Goal: Register for event/course

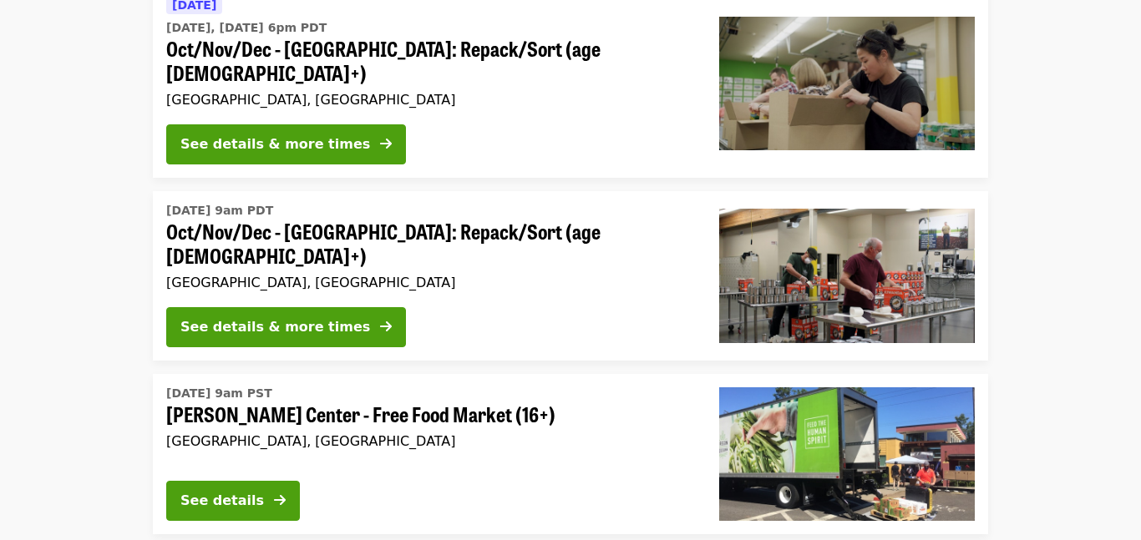
scroll to position [2350, 0]
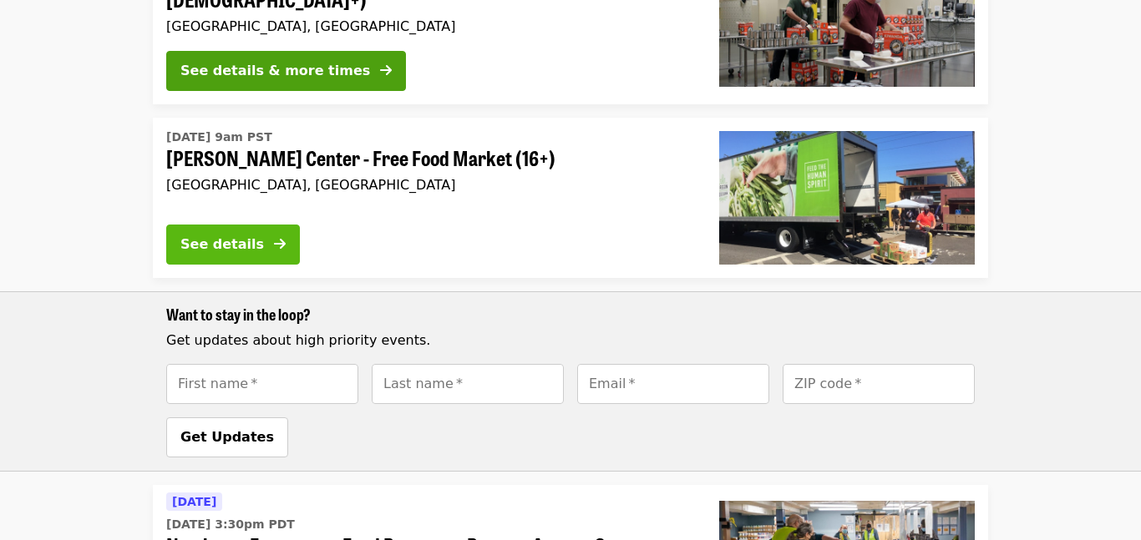
click at [291, 225] on button "See details" at bounding box center [233, 245] width 134 height 40
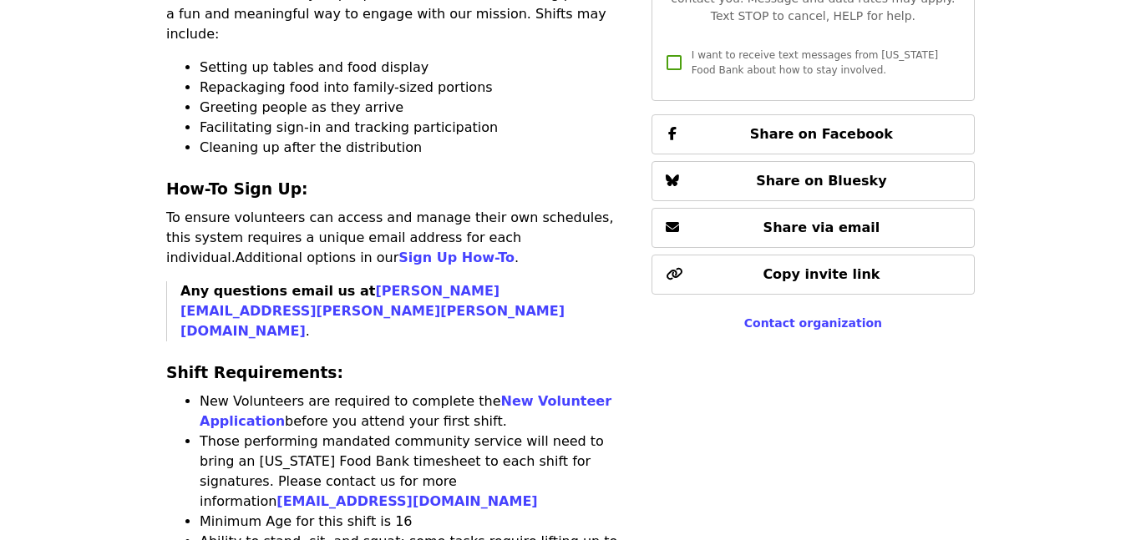
scroll to position [732, 0]
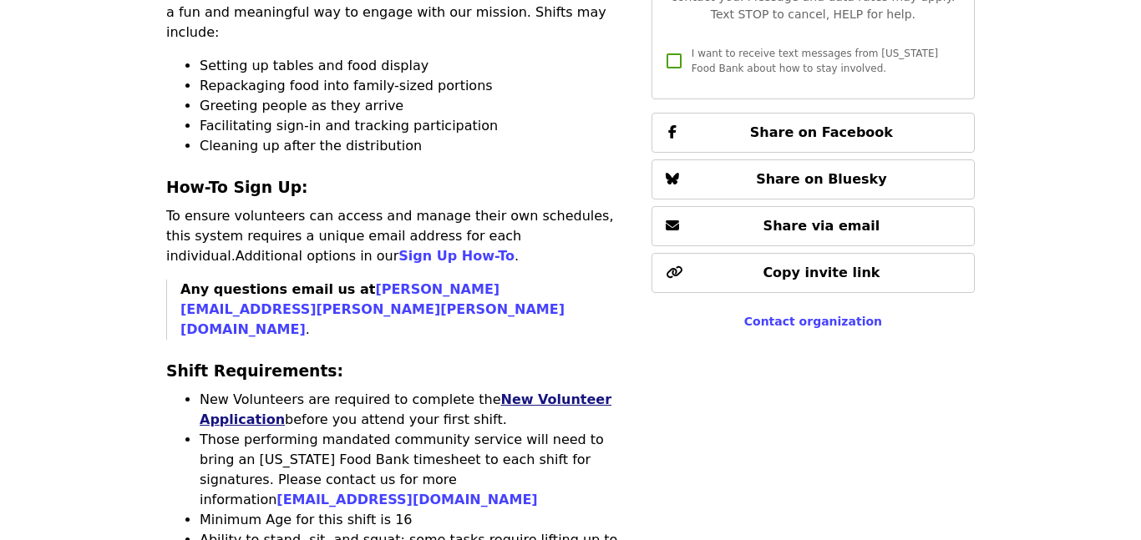
click at [516, 392] on link "New Volunteer Application" at bounding box center [406, 410] width 412 height 36
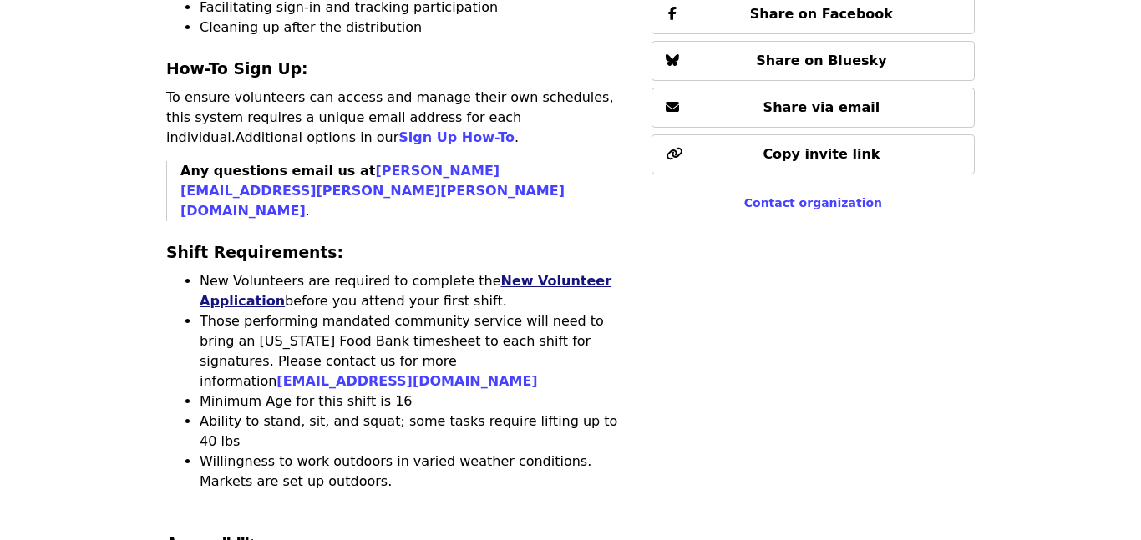
click at [538, 273] on link "New Volunteer Application" at bounding box center [406, 291] width 412 height 36
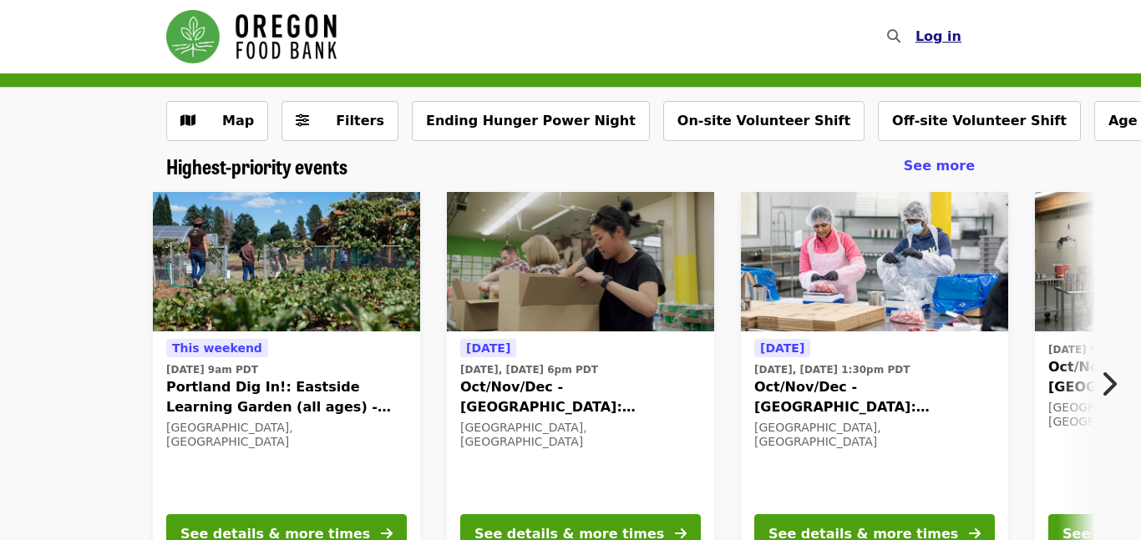
click at [963, 33] on button "Log in" at bounding box center [938, 36] width 73 height 33
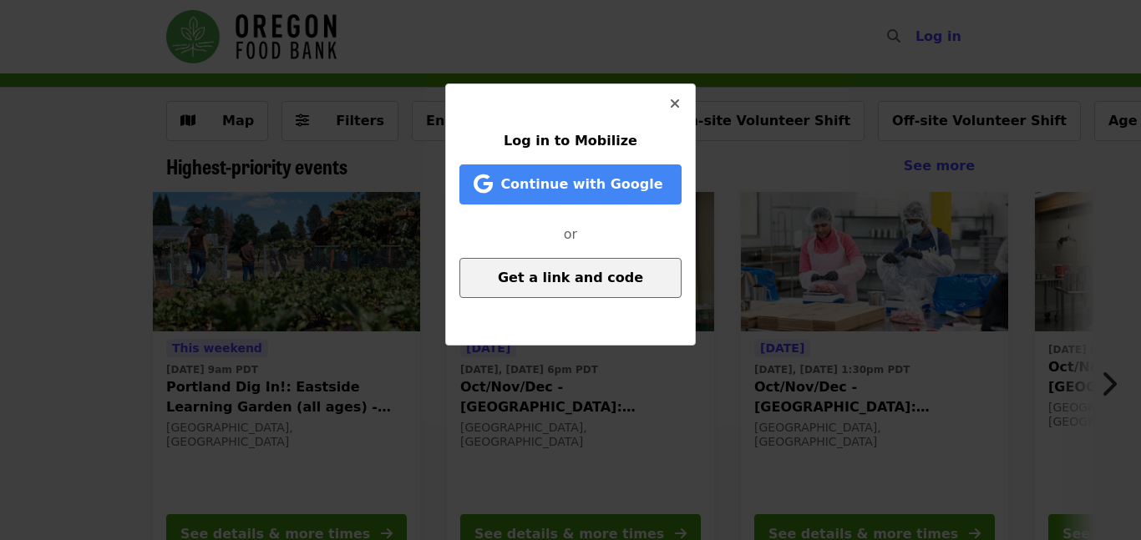
click at [590, 287] on button "Get a link and code" at bounding box center [570, 278] width 222 height 40
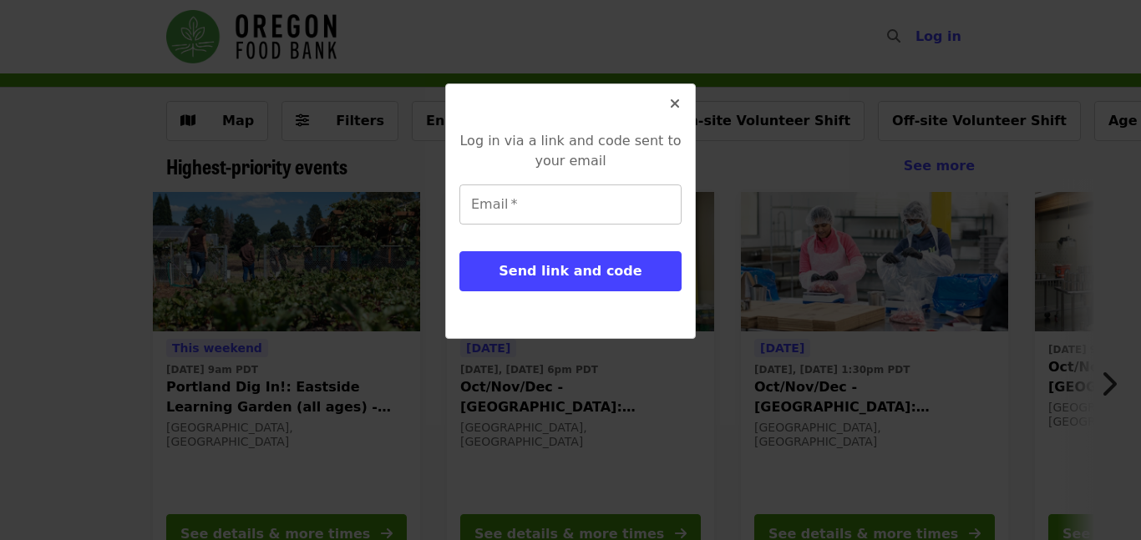
click at [515, 211] on input "Email   *" at bounding box center [570, 205] width 222 height 40
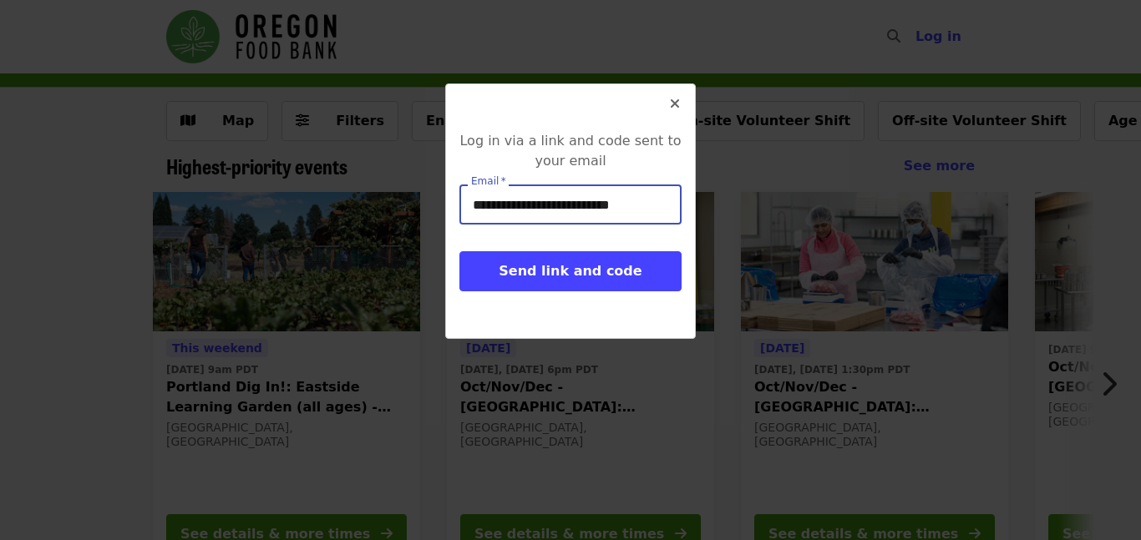
type input "**********"
click at [459, 251] on button "Send link and code" at bounding box center [570, 271] width 222 height 40
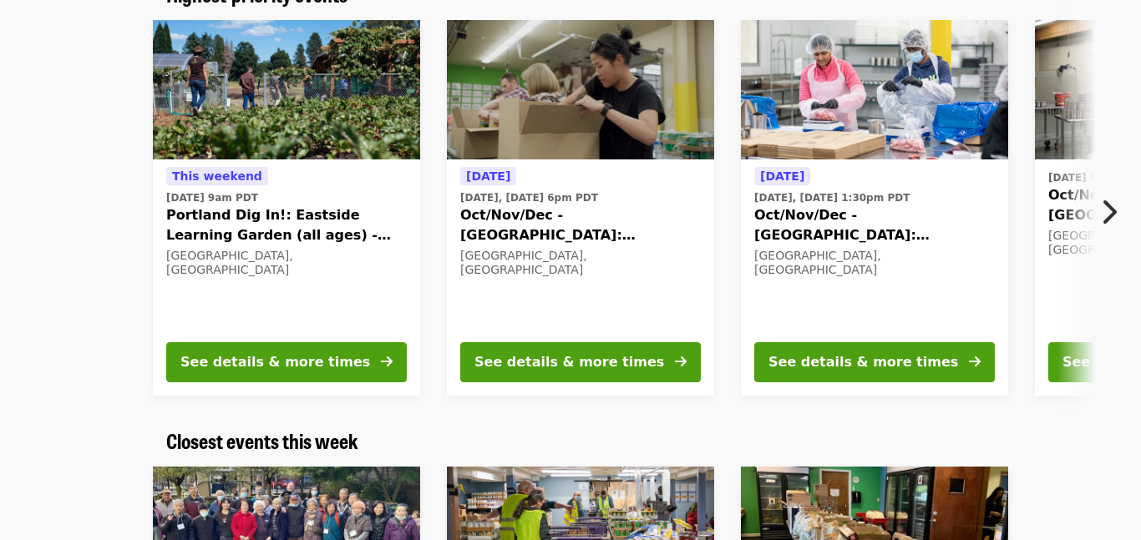
scroll to position [167, 0]
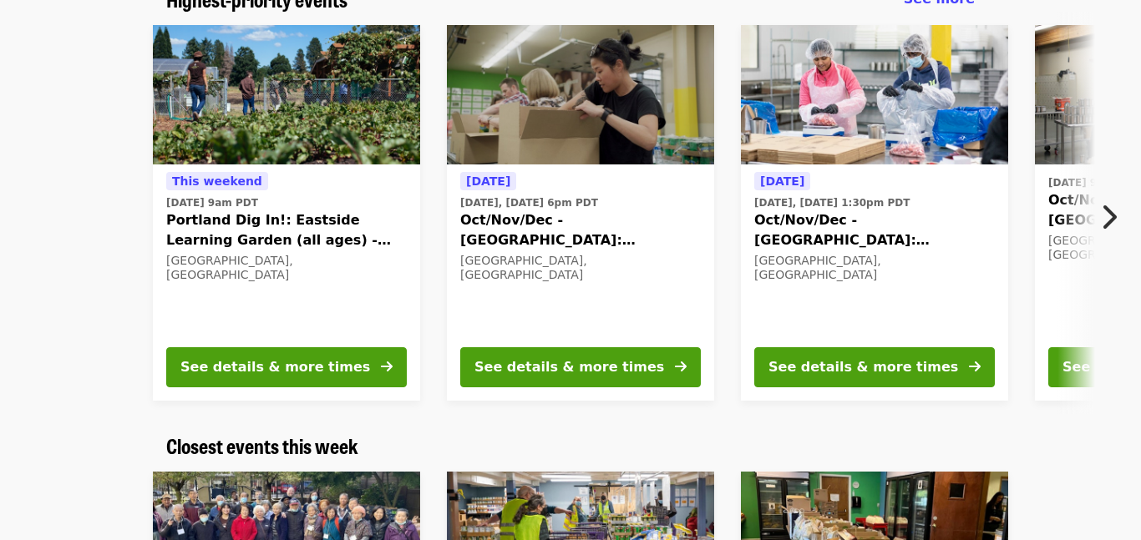
click at [1107, 220] on icon "chevron-right icon" at bounding box center [1108, 217] width 17 height 32
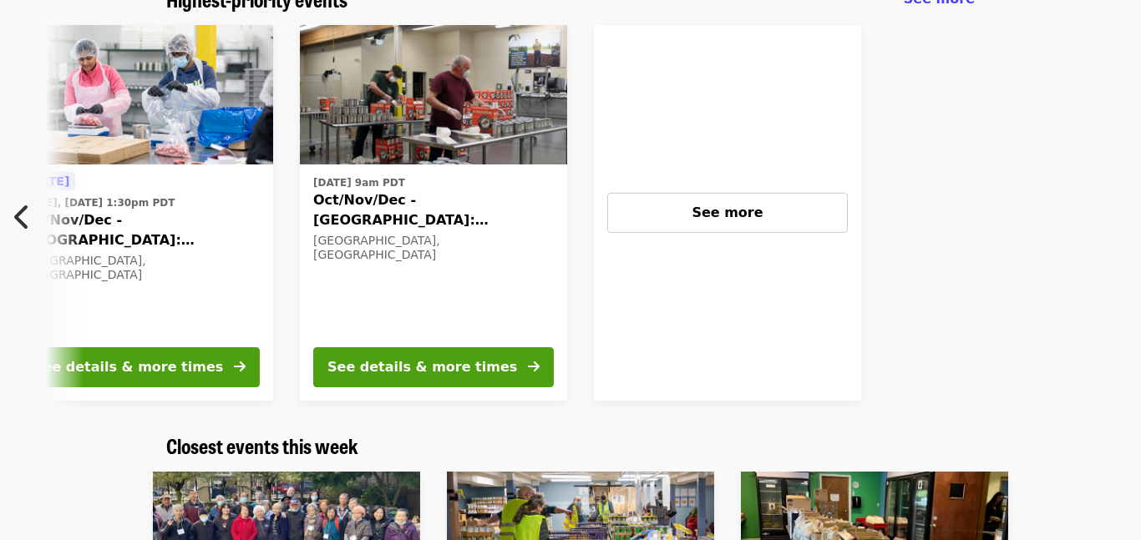
scroll to position [0, 736]
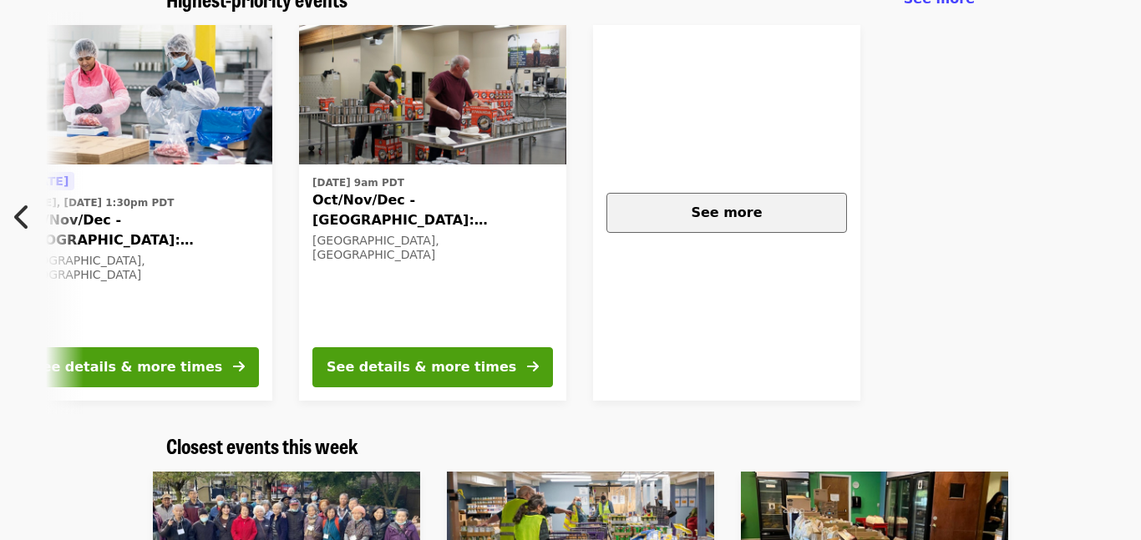
click at [780, 200] on button "See more" at bounding box center [726, 213] width 241 height 40
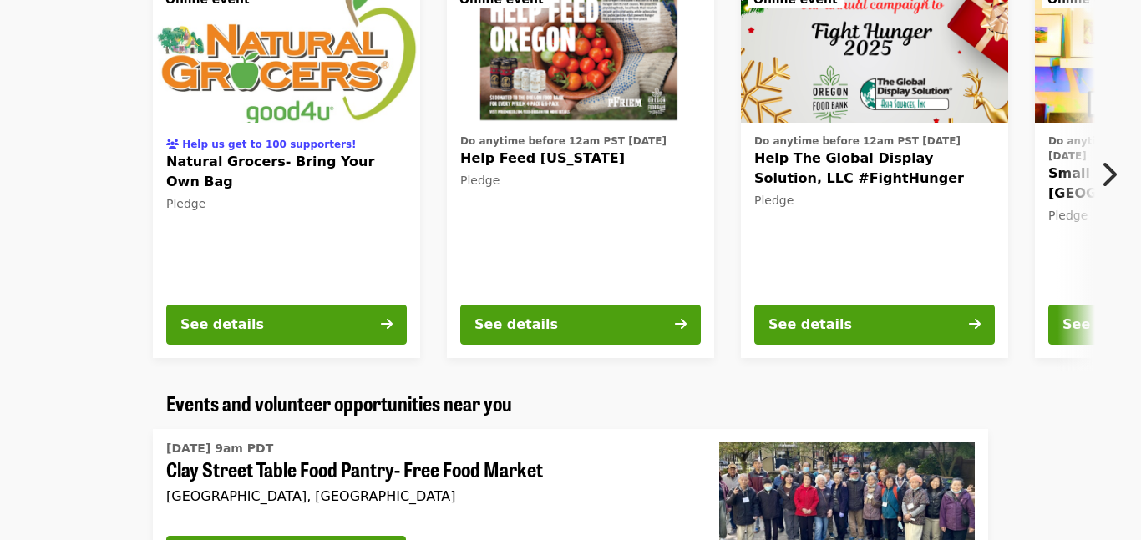
scroll to position [0, 0]
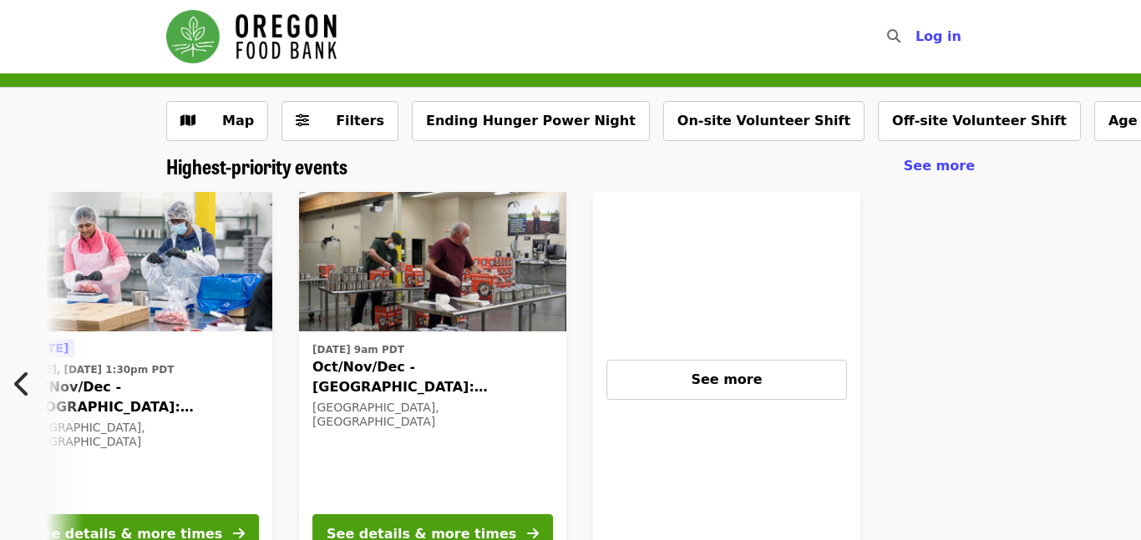
click at [6, 385] on button "Previous item" at bounding box center [27, 384] width 55 height 47
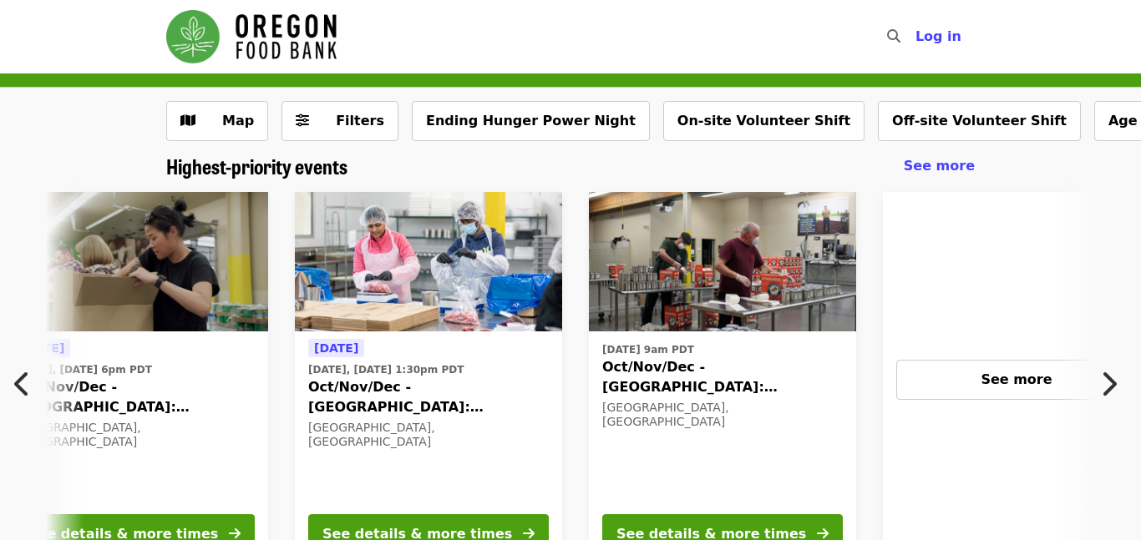
scroll to position [0, 23]
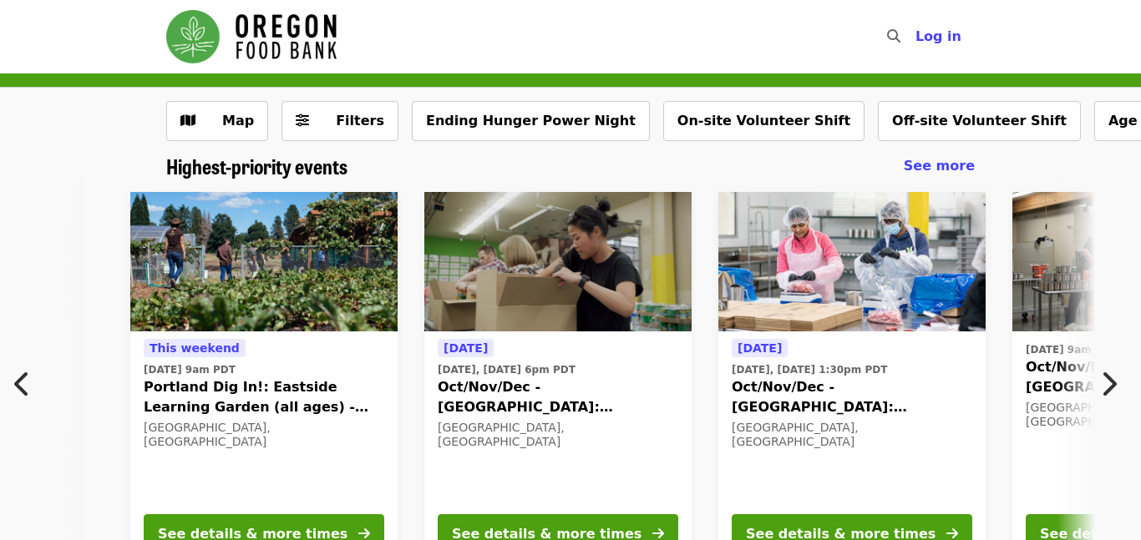
click at [6, 385] on div "This weekend Sat, Oct 11 @ 9am PDT Portland Dig In!: Eastside Learning Garden (…" at bounding box center [570, 380] width 1141 height 403
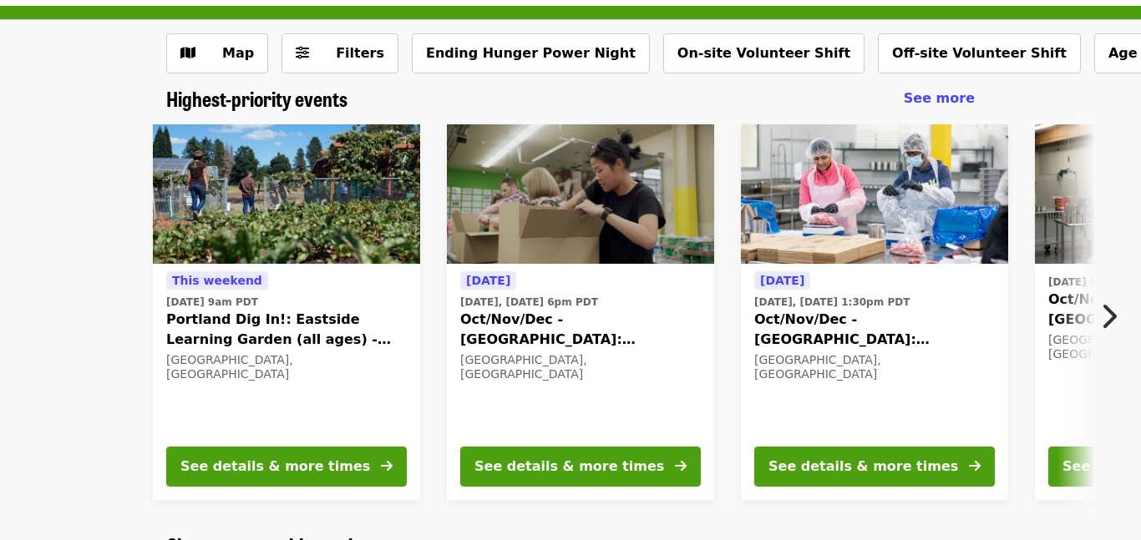
scroll to position [70, 0]
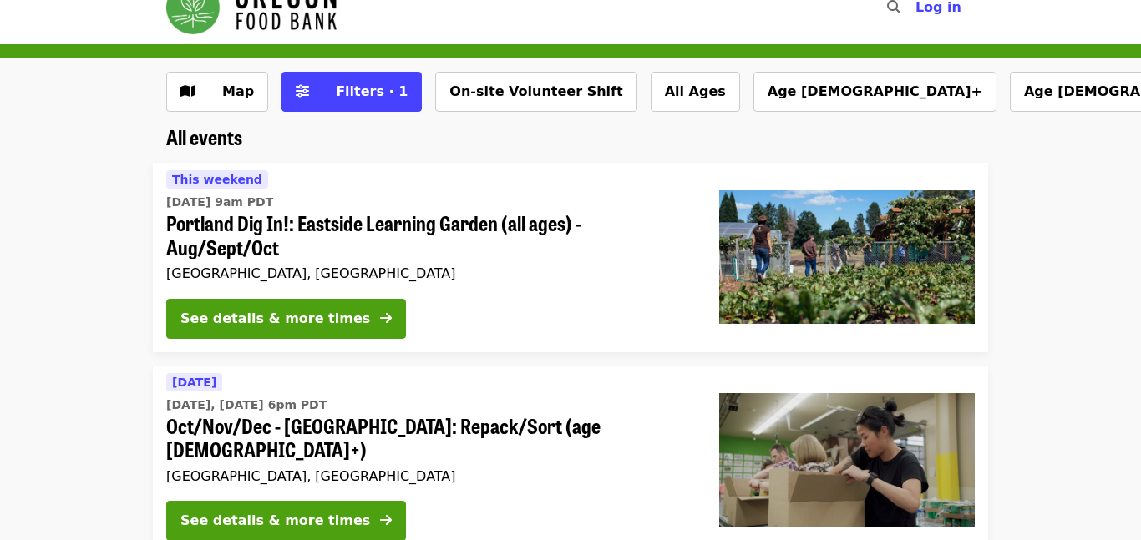
scroll to position [31, 0]
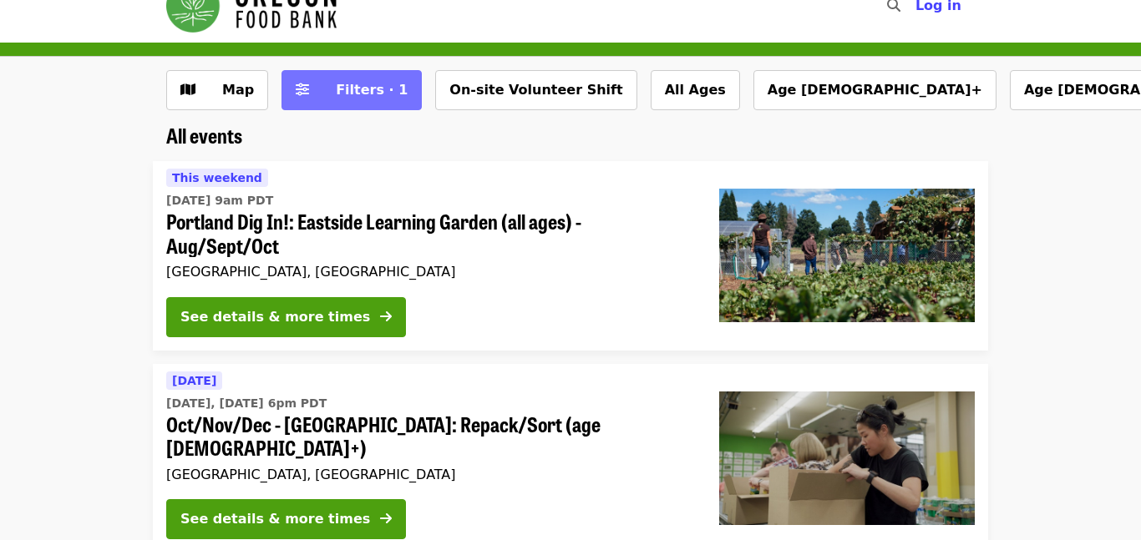
click at [350, 89] on span "Filters · 1" at bounding box center [372, 90] width 72 height 16
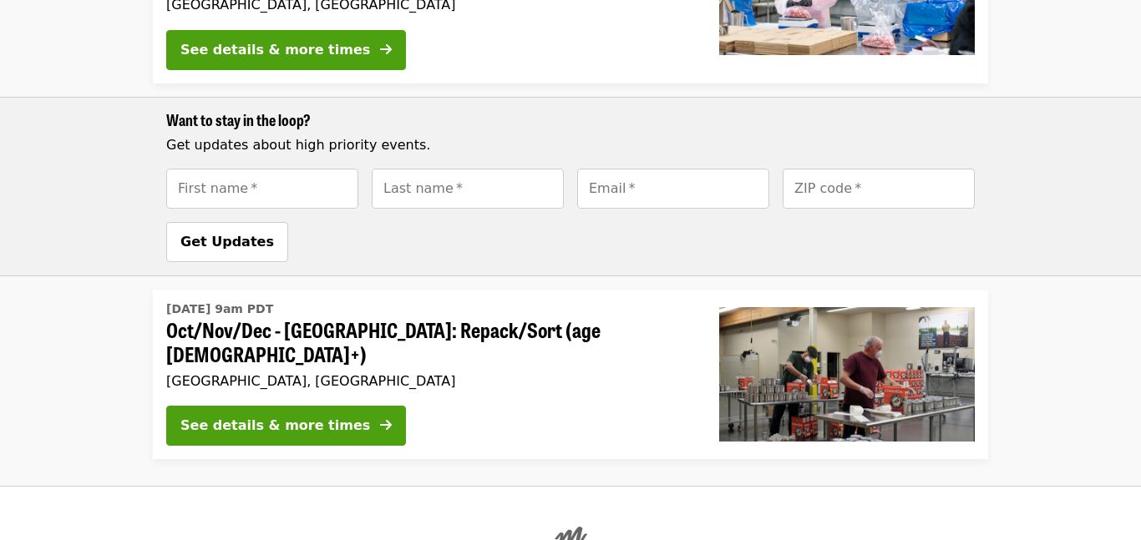
scroll to position [1685, 0]
